Goal: Transaction & Acquisition: Book appointment/travel/reservation

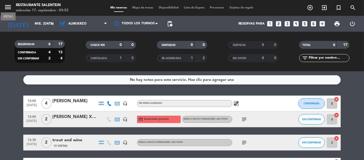
click at [7, 7] on icon "menu" at bounding box center [8, 7] width 8 height 8
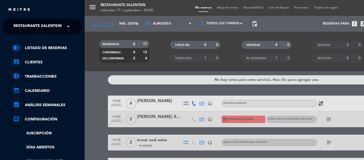
click at [71, 26] on span at bounding box center [69, 26] width 9 height 11
click at [68, 25] on span at bounding box center [69, 26] width 9 height 11
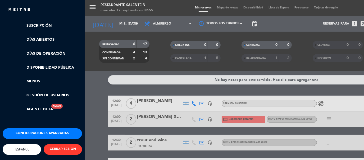
scroll to position [112, 0]
click at [70, 148] on button "CERRAR SESIÓN" at bounding box center [63, 149] width 38 height 11
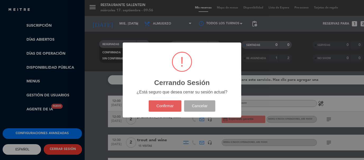
click at [163, 107] on button "Confirmar" at bounding box center [165, 105] width 33 height 11
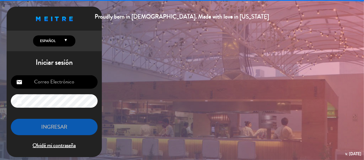
click at [65, 84] on input "email" at bounding box center [54, 81] width 87 height 13
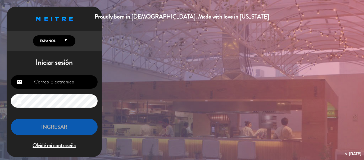
type input "[EMAIL_ADDRESS][DOMAIN_NAME]"
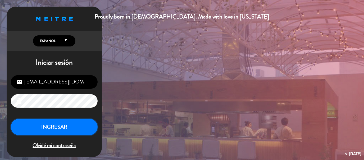
click at [66, 125] on button "INGRESAR" at bounding box center [54, 127] width 87 height 17
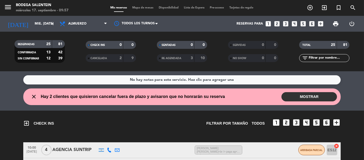
click at [277, 24] on icon "looks_two" at bounding box center [276, 23] width 7 height 7
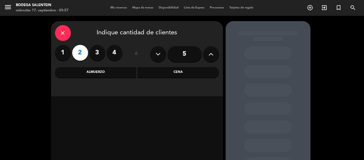
click at [105, 72] on div "Almuerzo" at bounding box center [95, 72] width 81 height 11
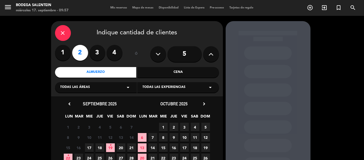
click at [211, 87] on icon "arrow_drop_down" at bounding box center [210, 87] width 6 height 6
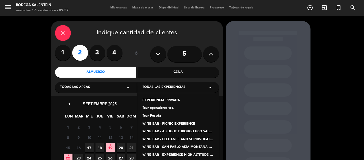
click at [149, 117] on div "Tour Posada" at bounding box center [178, 116] width 71 height 5
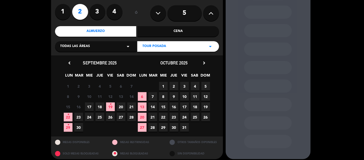
scroll to position [45, 0]
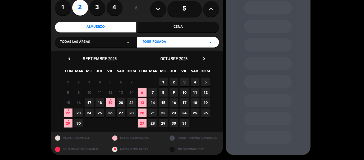
click at [203, 58] on icon "chevron_right" at bounding box center [205, 59] width 6 height 6
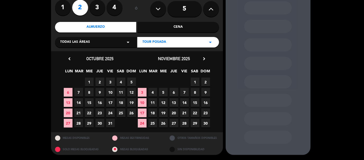
click at [203, 58] on icon "chevron_right" at bounding box center [205, 59] width 6 height 6
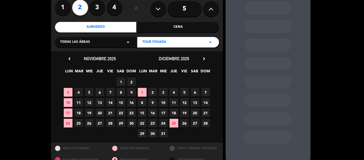
click at [164, 124] on span "24" at bounding box center [163, 123] width 9 height 9
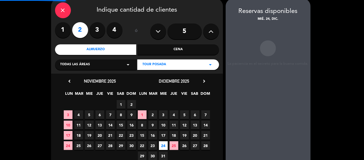
scroll to position [21, 0]
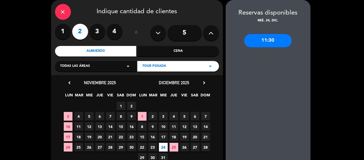
click at [272, 41] on div "11:30" at bounding box center [268, 40] width 48 height 13
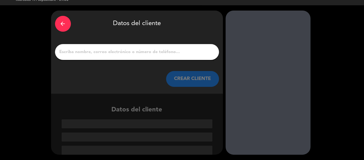
click at [127, 54] on input "1" at bounding box center [137, 51] width 156 height 7
paste input "[PERSON_NAME]"
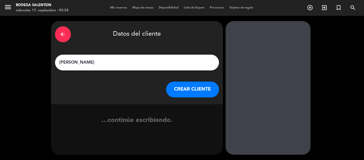
type input "[PERSON_NAME]"
click at [195, 92] on button "CREAR CLIENTE" at bounding box center [192, 90] width 53 height 16
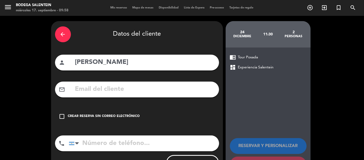
click at [90, 86] on input "text" at bounding box center [145, 89] width 140 height 11
click at [144, 93] on input "text" at bounding box center [145, 89] width 140 height 11
paste input "[EMAIL_ADDRESS][DOMAIN_NAME]"
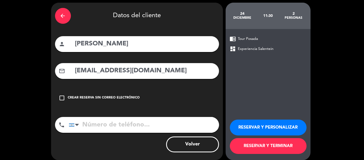
scroll to position [24, 0]
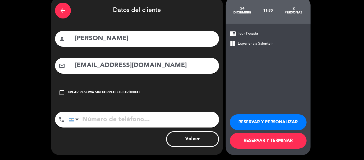
type input "[EMAIL_ADDRESS][DOMAIN_NAME]"
click at [274, 140] on button "RESERVAR Y TERMINAR" at bounding box center [268, 141] width 77 height 16
